Goal: Use online tool/utility: Utilize a website feature to perform a specific function

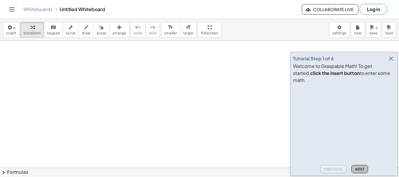
click at [361, 172] on span "Next" at bounding box center [360, 170] width 9 height 4
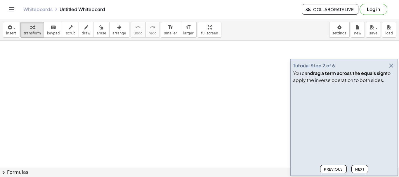
click at [392, 65] on icon "button" at bounding box center [391, 65] width 7 height 7
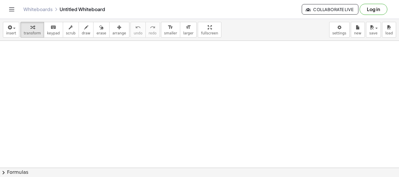
click at [15, 173] on button "chevron_right Formulas" at bounding box center [199, 172] width 399 height 9
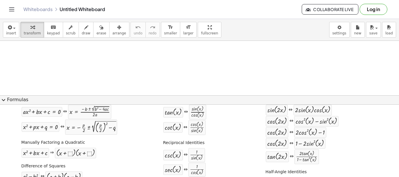
scroll to position [29, 0]
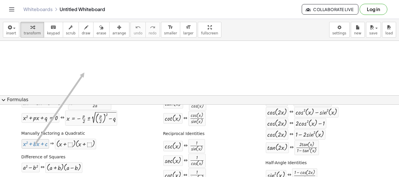
drag, startPoint x: 41, startPoint y: 144, endPoint x: 83, endPoint y: 73, distance: 82.9
click at [4, 101] on span "expand_more" at bounding box center [3, 100] width 7 height 7
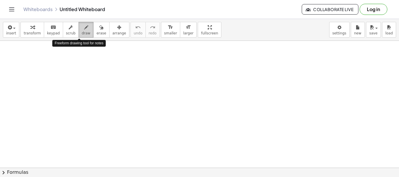
click at [84, 30] on icon "button" at bounding box center [86, 27] width 4 height 7
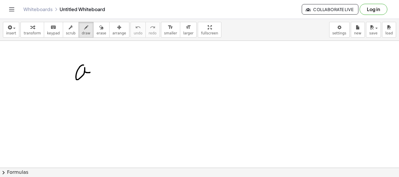
drag, startPoint x: 83, startPoint y: 65, endPoint x: 94, endPoint y: 67, distance: 11.3
drag, startPoint x: 105, startPoint y: 72, endPoint x: 118, endPoint y: 71, distance: 13.5
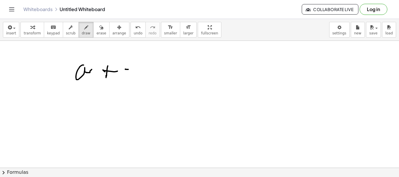
drag, startPoint x: 125, startPoint y: 70, endPoint x: 134, endPoint y: 71, distance: 8.4
drag, startPoint x: 174, startPoint y: 75, endPoint x: 179, endPoint y: 72, distance: 6.3
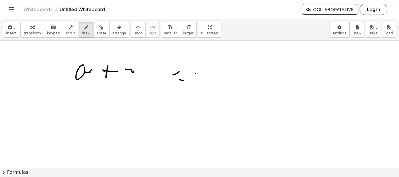
drag, startPoint x: 184, startPoint y: 81, endPoint x: 196, endPoint y: 85, distance: 12.9
drag, startPoint x: 194, startPoint y: 91, endPoint x: 201, endPoint y: 91, distance: 6.7
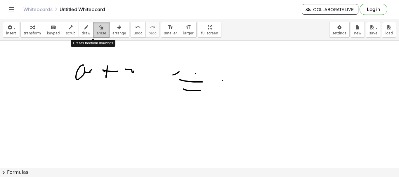
click at [99, 27] on icon "button" at bounding box center [101, 27] width 4 height 7
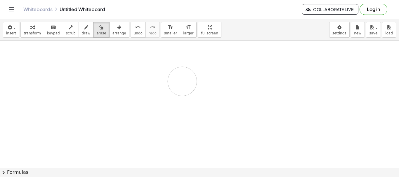
drag, startPoint x: 231, startPoint y: 64, endPoint x: 195, endPoint y: 81, distance: 40.3
click at [13, 30] on div "button" at bounding box center [11, 27] width 10 height 7
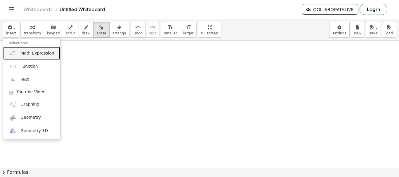
click at [27, 54] on span "Math Expression" at bounding box center [37, 54] width 34 height 6
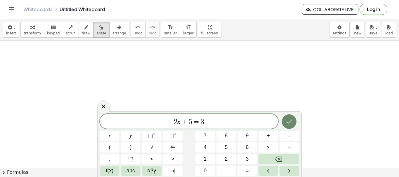
click at [292, 120] on icon "Done" at bounding box center [289, 121] width 7 height 7
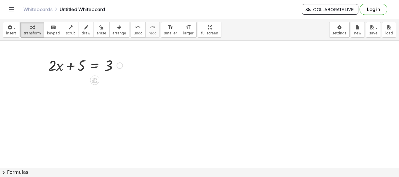
click at [74, 64] on div at bounding box center [85, 65] width 80 height 20
click at [67, 69] on div at bounding box center [85, 65] width 80 height 20
drag, startPoint x: 61, startPoint y: 68, endPoint x: 87, endPoint y: 64, distance: 26.9
click at [79, 66] on div at bounding box center [85, 65] width 80 height 20
drag, startPoint x: 101, startPoint y: 66, endPoint x: 81, endPoint y: 66, distance: 19.9
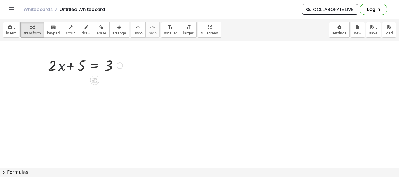
click at [93, 66] on div at bounding box center [85, 65] width 80 height 20
drag, startPoint x: 74, startPoint y: 68, endPoint x: 81, endPoint y: 67, distance: 7.3
click at [82, 69] on div at bounding box center [85, 65] width 80 height 20
drag, startPoint x: 79, startPoint y: 68, endPoint x: 129, endPoint y: 68, distance: 50.3
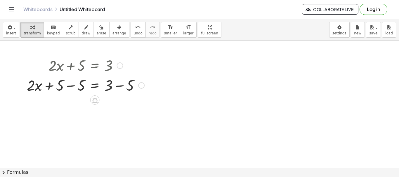
click at [67, 88] on div at bounding box center [85, 85] width 123 height 20
click at [67, 88] on div at bounding box center [96, 85] width 102 height 20
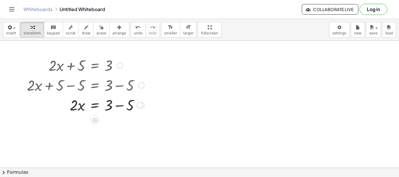
click at [114, 106] on div at bounding box center [85, 105] width 123 height 20
click at [81, 129] on div at bounding box center [85, 125] width 123 height 20
click at [104, 125] on div at bounding box center [85, 125] width 123 height 20
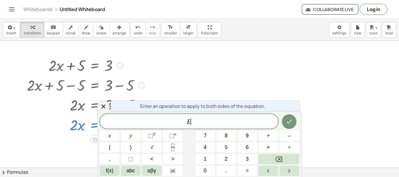
drag, startPoint x: 104, startPoint y: 125, endPoint x: 85, endPoint y: 128, distance: 18.3
click at [97, 126] on body "Graspable Math Activities Get Started Activity Bank Assigned Work Classes White…" at bounding box center [199, 88] width 399 height 177
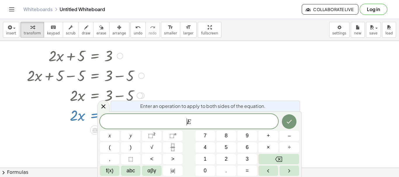
scroll to position [10, 0]
click at [331, 106] on div at bounding box center [199, 177] width 399 height 292
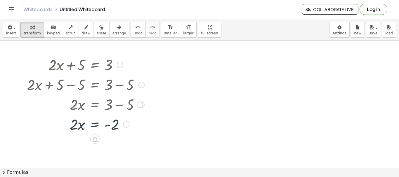
scroll to position [0, 0]
drag, startPoint x: 73, startPoint y: 128, endPoint x: 121, endPoint y: 130, distance: 48.3
click at [121, 130] on div at bounding box center [85, 125] width 123 height 20
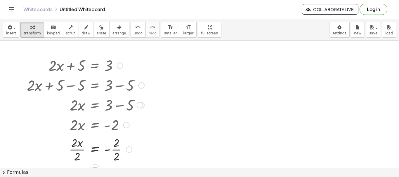
scroll to position [29, 0]
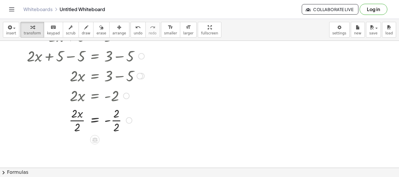
click at [117, 122] on div at bounding box center [85, 120] width 123 height 29
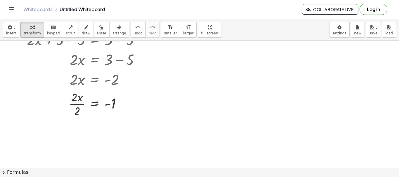
scroll to position [58, 0]
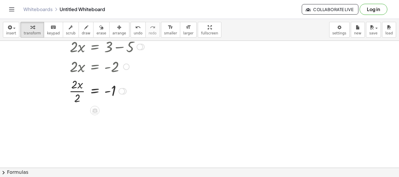
click at [80, 92] on div at bounding box center [85, 90] width 123 height 29
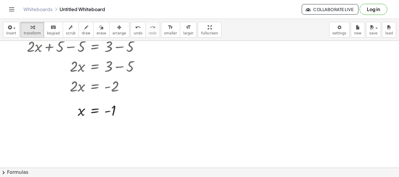
scroll to position [29, 0]
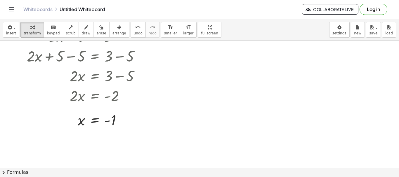
click at [170, 105] on div at bounding box center [199, 139] width 399 height 254
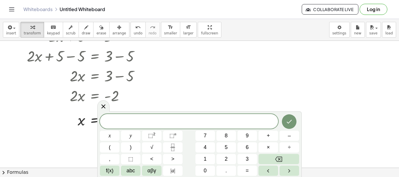
click at [275, 90] on div at bounding box center [199, 139] width 399 height 254
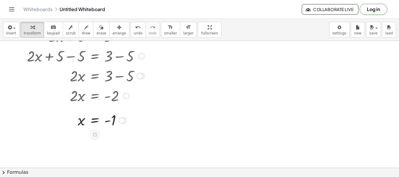
click at [87, 67] on div at bounding box center [93, 76] width 139 height 20
click at [113, 30] on div "button" at bounding box center [120, 27] width 14 height 7
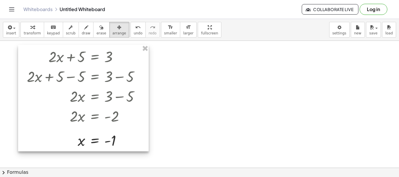
scroll to position [0, 0]
